Goal: Check status

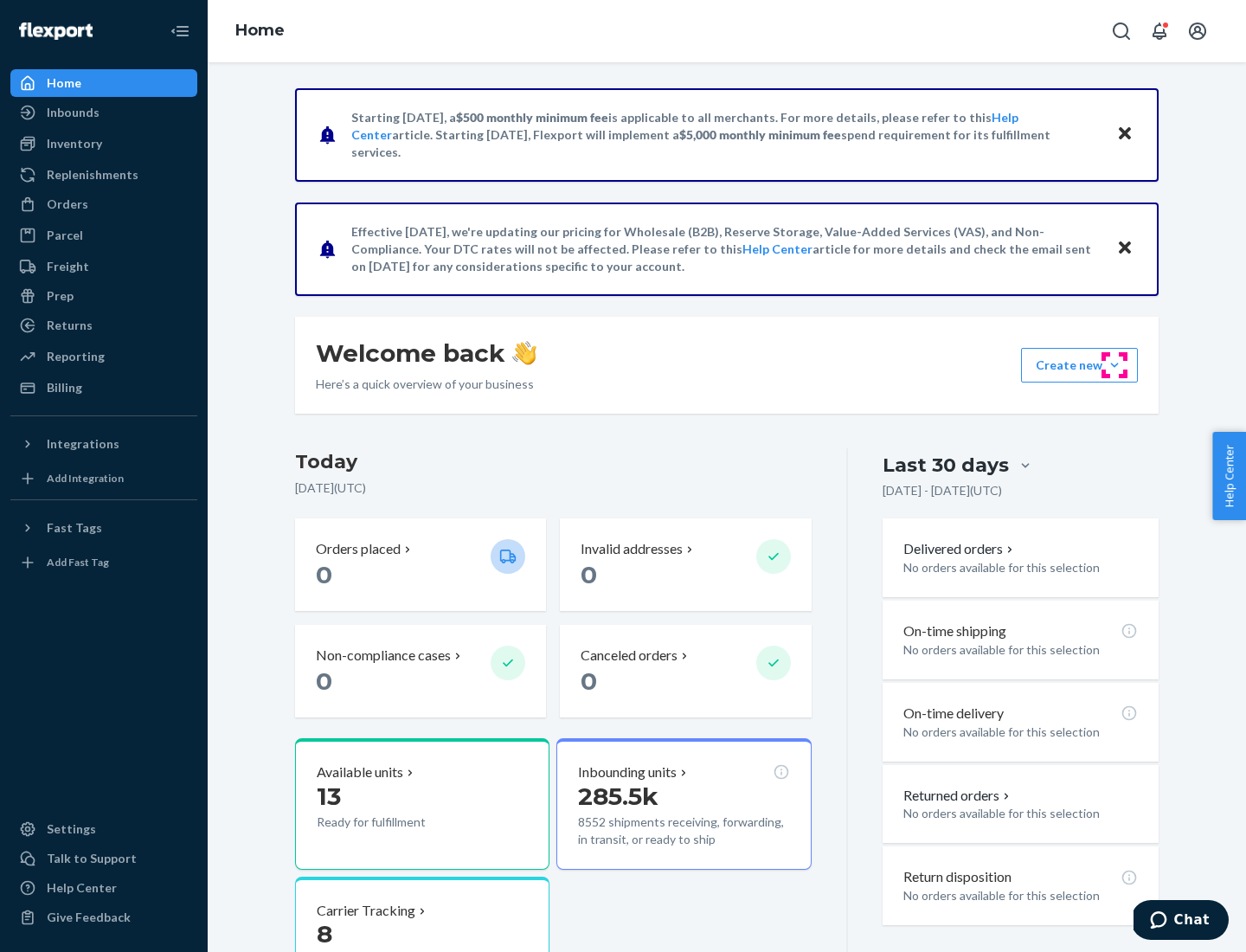
click at [1115, 365] on button "Create new Create new inbound Create new order Create new product" at bounding box center [1079, 366] width 117 height 35
click at [72, 112] on div "Inbounds" at bounding box center [73, 112] width 52 height 17
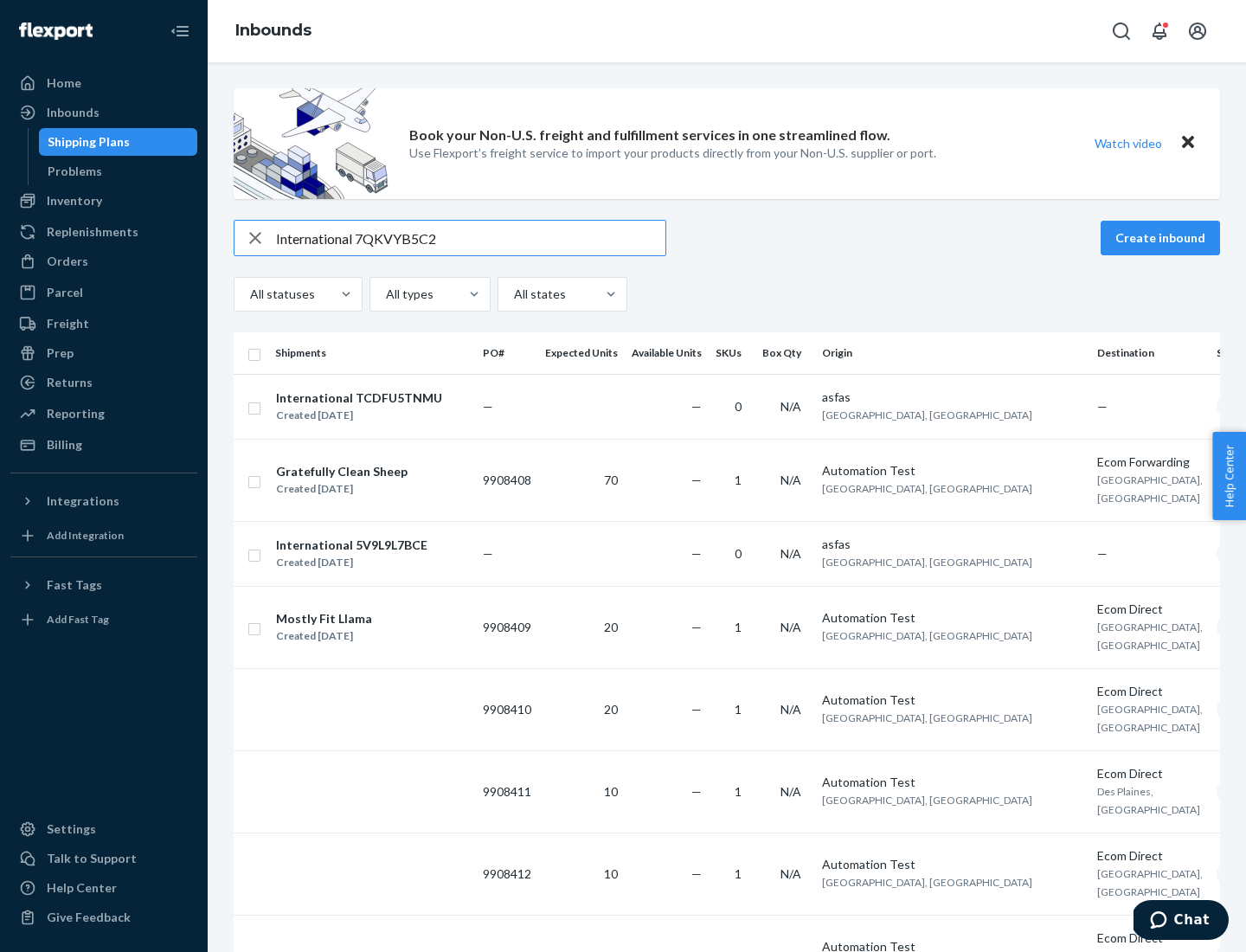
type input "International 7QKVYB5C29"
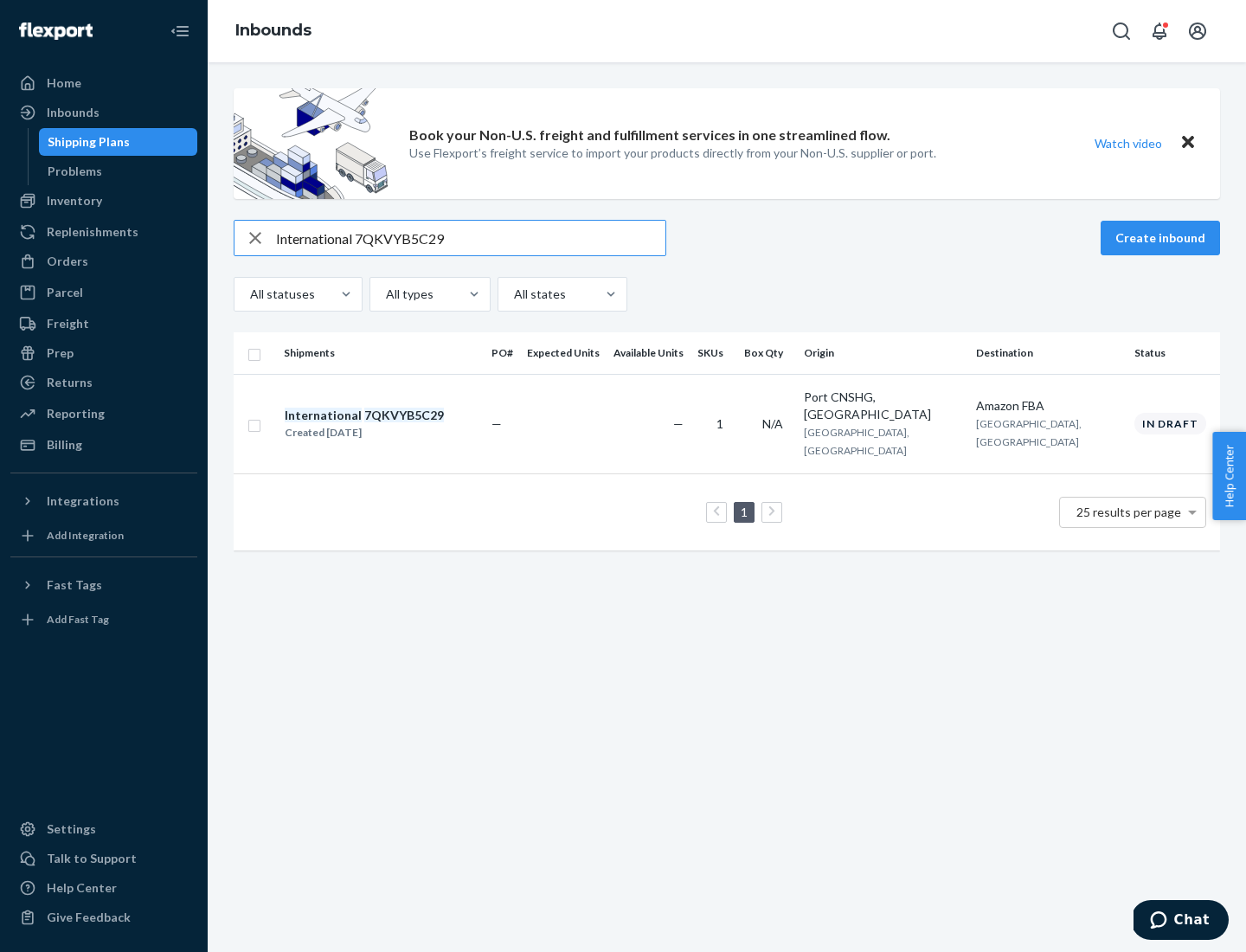
click at [393, 424] on div "Created [DATE]" at bounding box center [364, 432] width 159 height 17
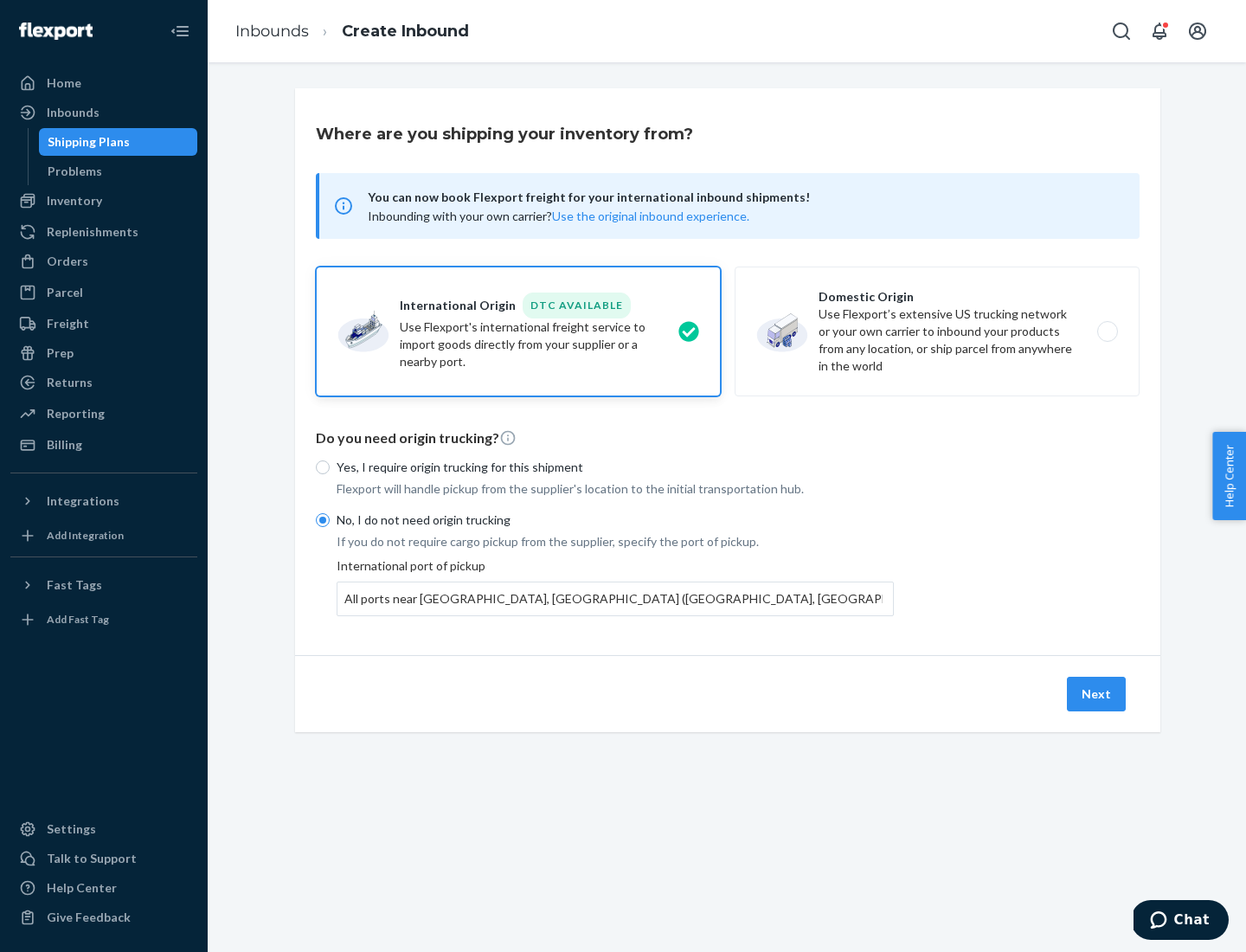
click at [1097, 693] on button "Next" at bounding box center [1096, 694] width 59 height 35
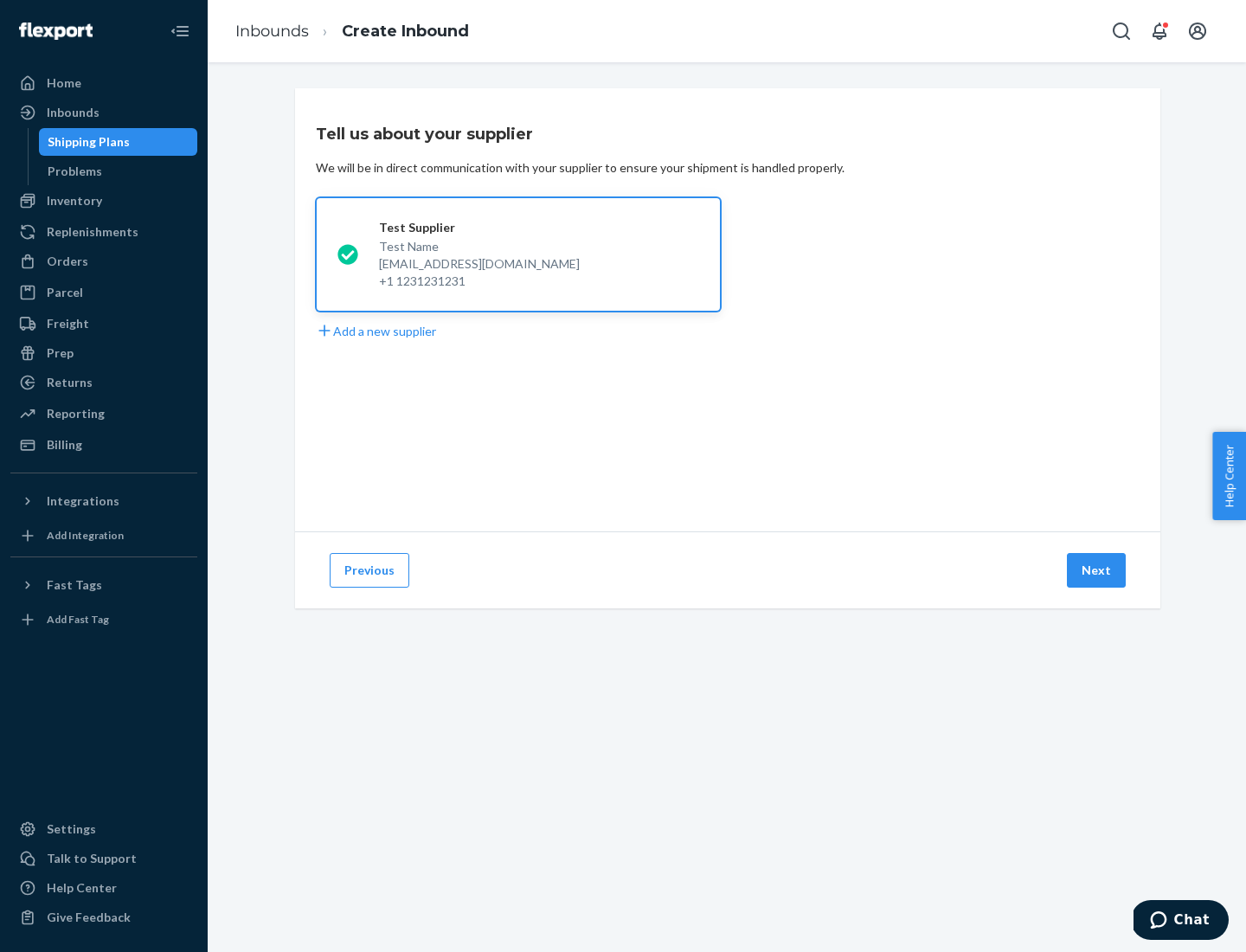
click at [1097, 571] on button "Next" at bounding box center [1096, 571] width 59 height 35
